Goal: Task Accomplishment & Management: Use online tool/utility

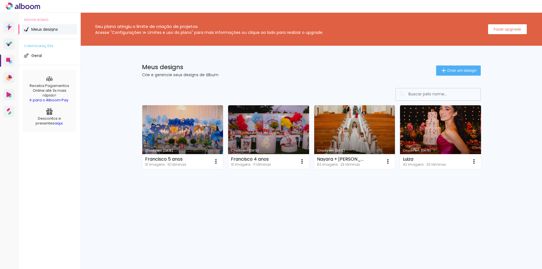
click at [194, 135] on link "Criado em [DATE]" at bounding box center [182, 137] width 81 height 64
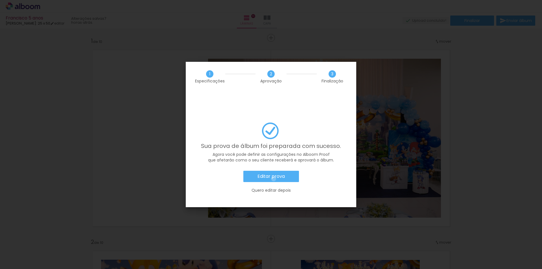
click at [0, 0] on slot "Editar prova" at bounding box center [0, 0] width 0 height 0
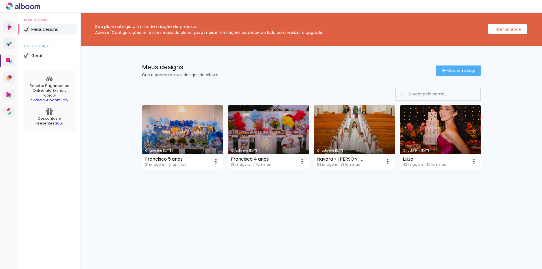
click at [257, 141] on link "Criado em [DATE]" at bounding box center [268, 137] width 81 height 64
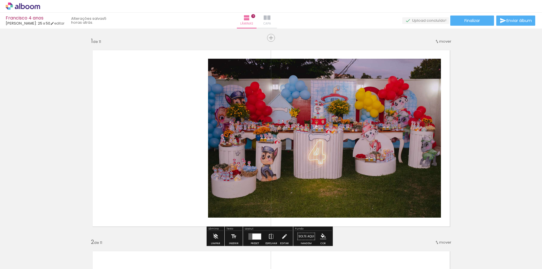
click at [271, 23] on span "Capa" at bounding box center [267, 23] width 8 height 5
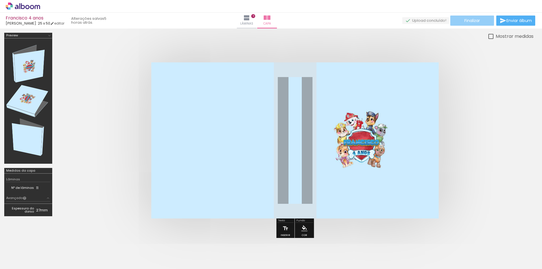
click at [473, 21] on span "Finalizar" at bounding box center [472, 21] width 16 height 4
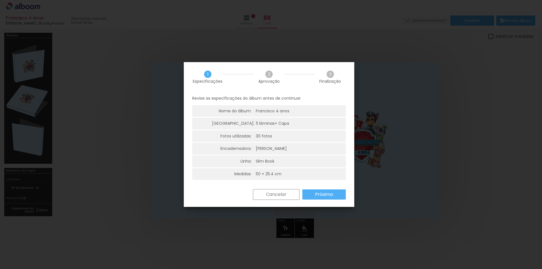
click at [0, 0] on slot "Próximo" at bounding box center [0, 0] width 0 height 0
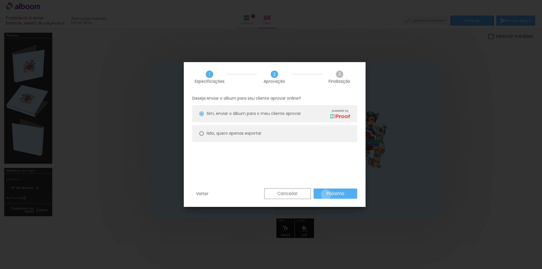
click at [326, 195] on paper-button "Próximo" at bounding box center [335, 194] width 43 height 10
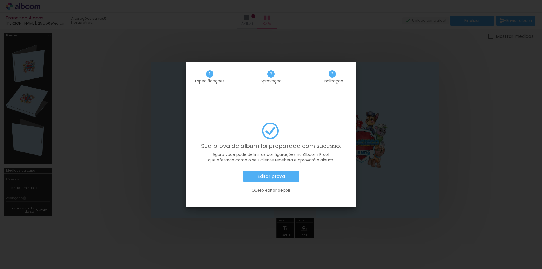
click at [0, 0] on slot "Editar prova" at bounding box center [0, 0] width 0 height 0
